Goal: Task Accomplishment & Management: Manage account settings

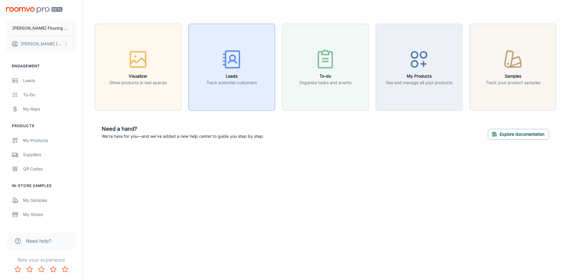
click at [232, 62] on icon "button" at bounding box center [232, 59] width 22 height 22
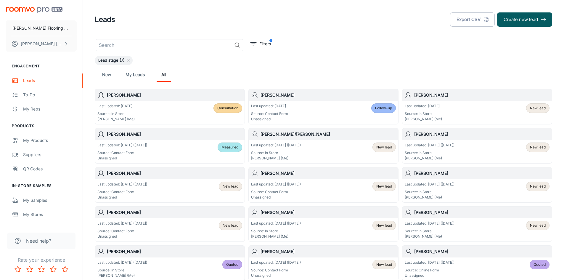
click at [153, 147] on div "Last updated: [DATE] ([DATE]) Source: Contact Form Unassigned Measured" at bounding box center [169, 151] width 145 height 18
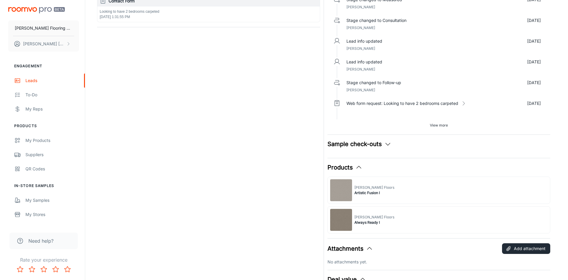
scroll to position [237, 0]
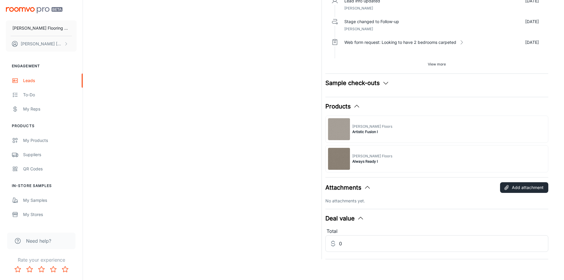
click at [372, 80] on button "Sample check-outs" at bounding box center [357, 82] width 64 height 9
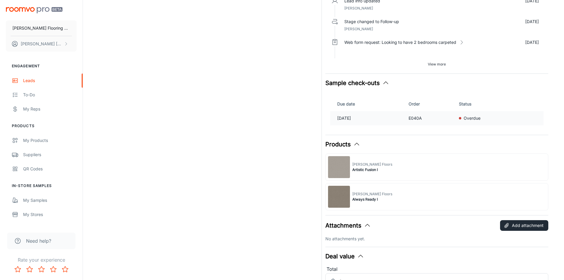
click at [406, 112] on td "[DATE]" at bounding box center [368, 118] width 76 height 14
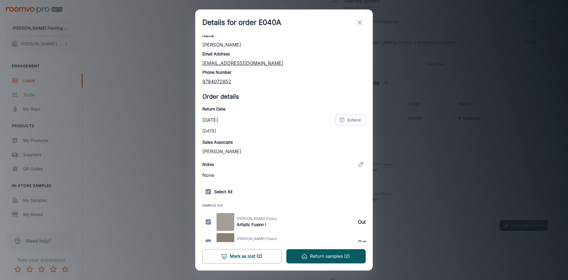
scroll to position [26, 0]
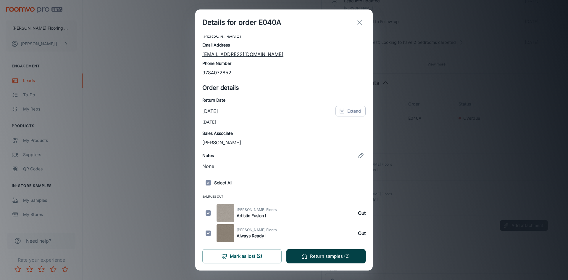
click at [325, 258] on button "Return samples (2)" at bounding box center [325, 256] width 79 height 14
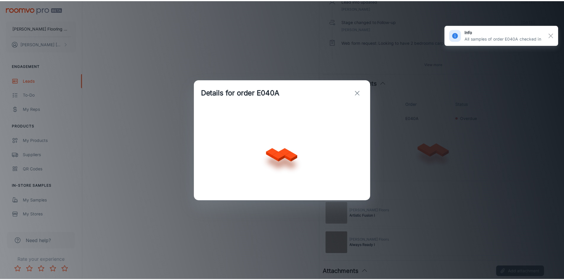
scroll to position [0, 0]
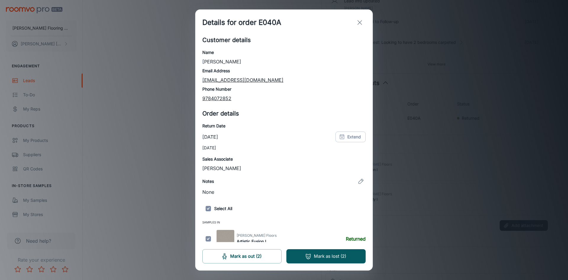
click at [360, 22] on line "exit" at bounding box center [360, 22] width 4 height 4
